Goal: Transaction & Acquisition: Purchase product/service

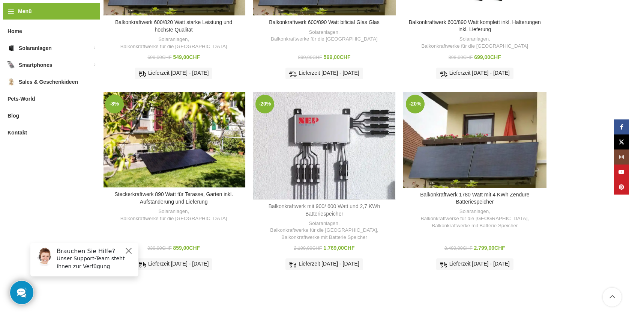
scroll to position [385, 0]
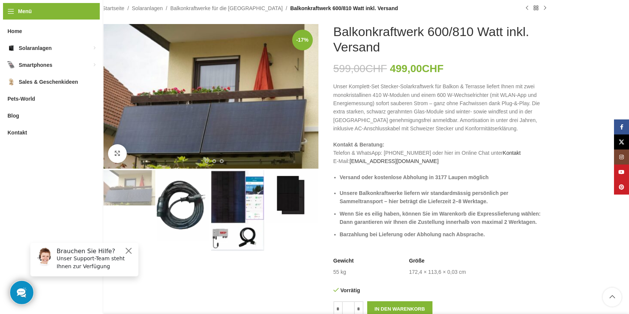
scroll to position [75, 0]
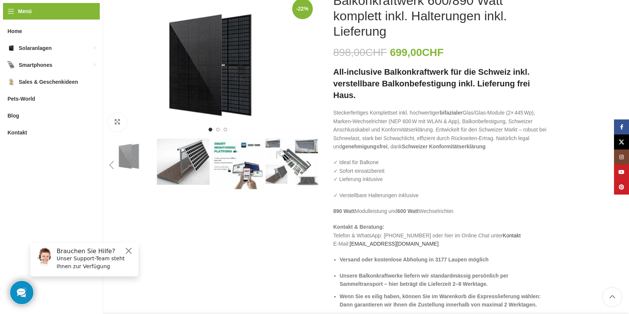
scroll to position [38, 0]
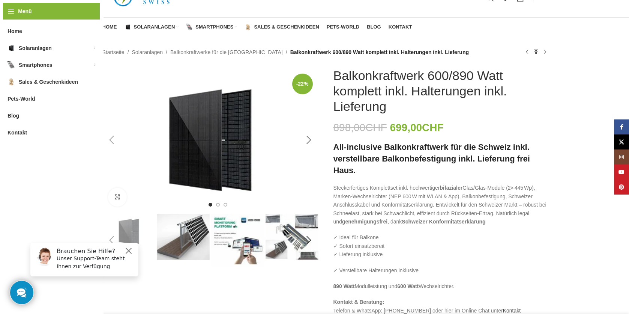
click at [308, 138] on div "Next slide" at bounding box center [309, 140] width 19 height 19
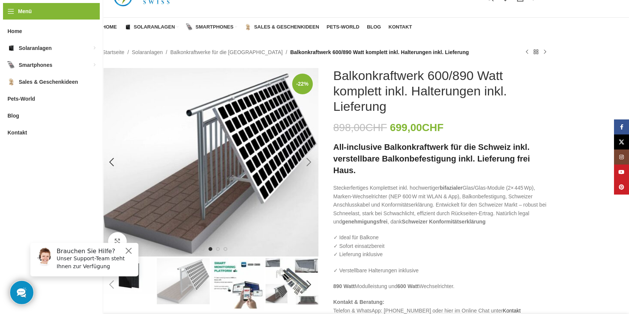
click at [310, 162] on div "Next slide" at bounding box center [309, 162] width 19 height 19
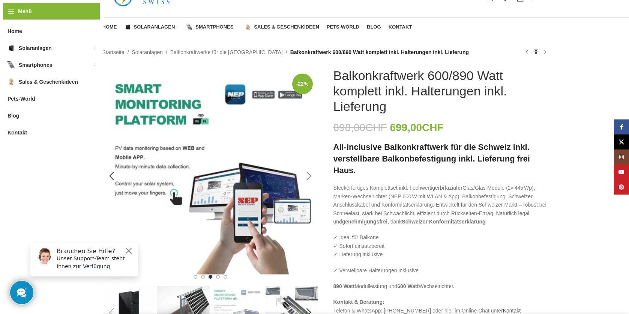
click at [310, 162] on img "3 / 6" at bounding box center [210, 176] width 216 height 216
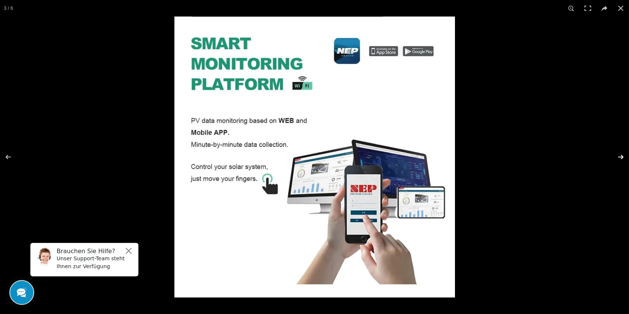
click at [620, 154] on button at bounding box center [616, 157] width 26 height 38
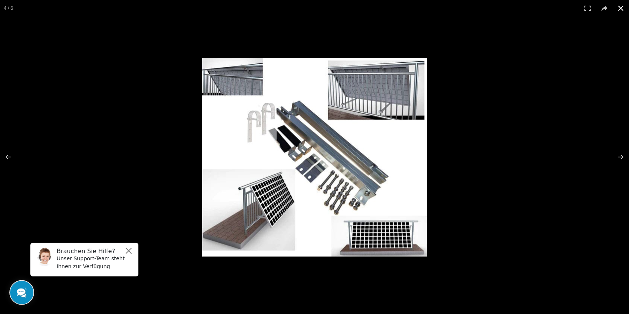
click at [621, 7] on button at bounding box center [621, 8] width 17 height 17
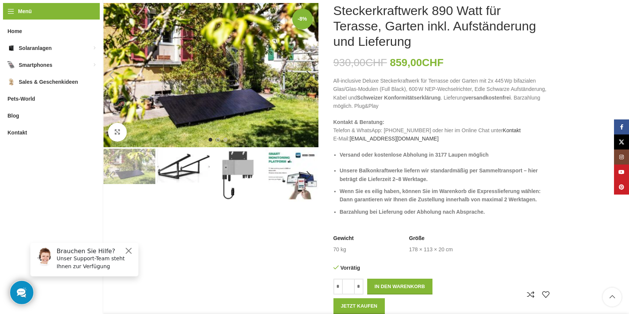
scroll to position [113, 0]
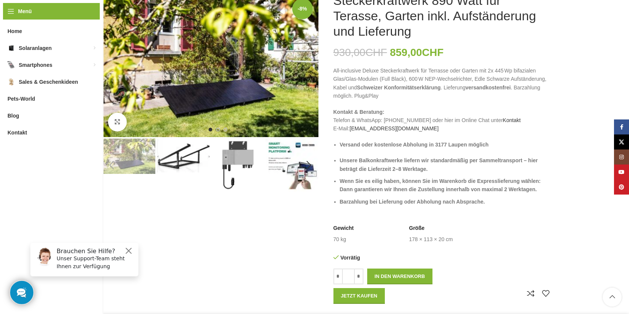
click at [188, 157] on img "2 / 7" at bounding box center [183, 155] width 53 height 34
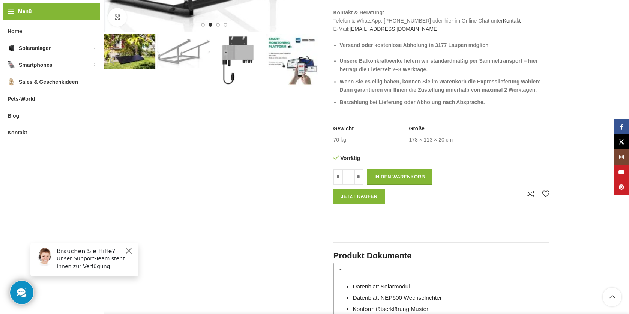
scroll to position [263, 0]
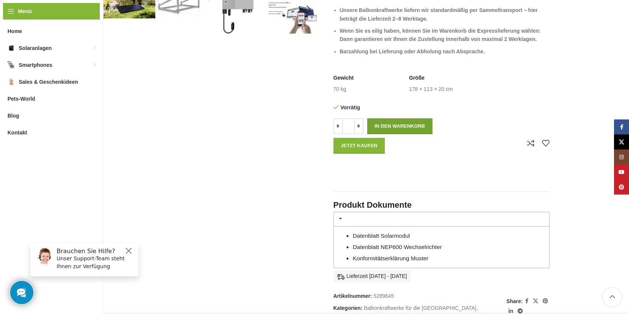
click at [403, 123] on button "In den Warenkorb" at bounding box center [399, 126] width 65 height 16
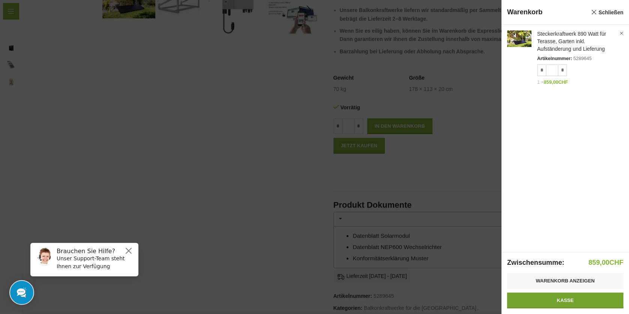
click at [566, 300] on link "Kasse" at bounding box center [565, 300] width 116 height 16
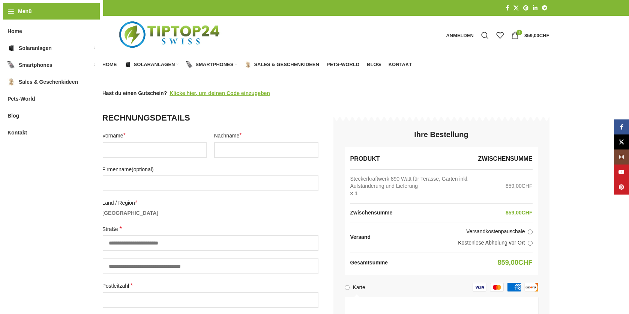
select select "**"
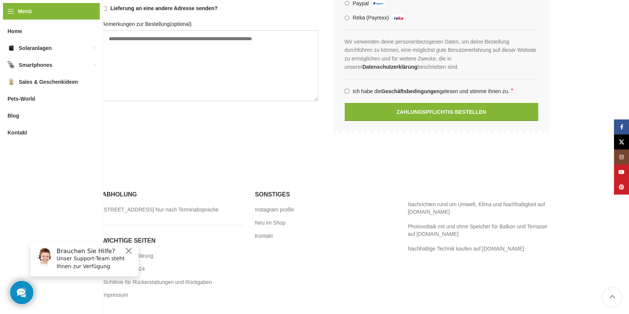
scroll to position [467, 0]
click at [128, 251] on button "Close" at bounding box center [128, 250] width 9 height 9
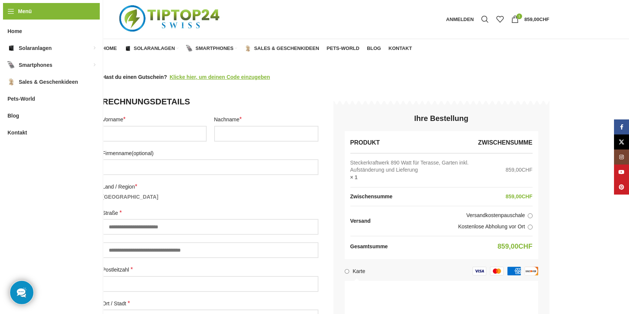
scroll to position [0, 0]
